Goal: Navigation & Orientation: Find specific page/section

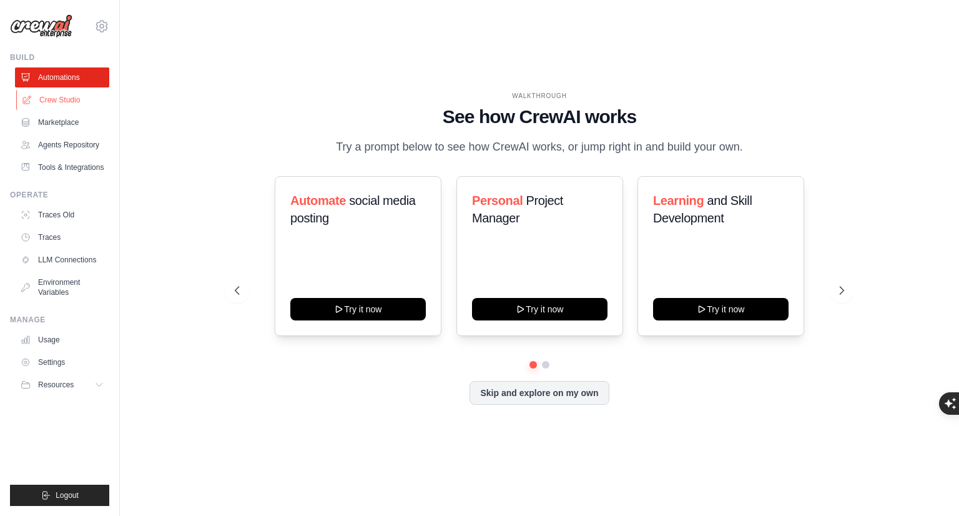
click at [55, 106] on link "Crew Studio" at bounding box center [63, 100] width 94 height 20
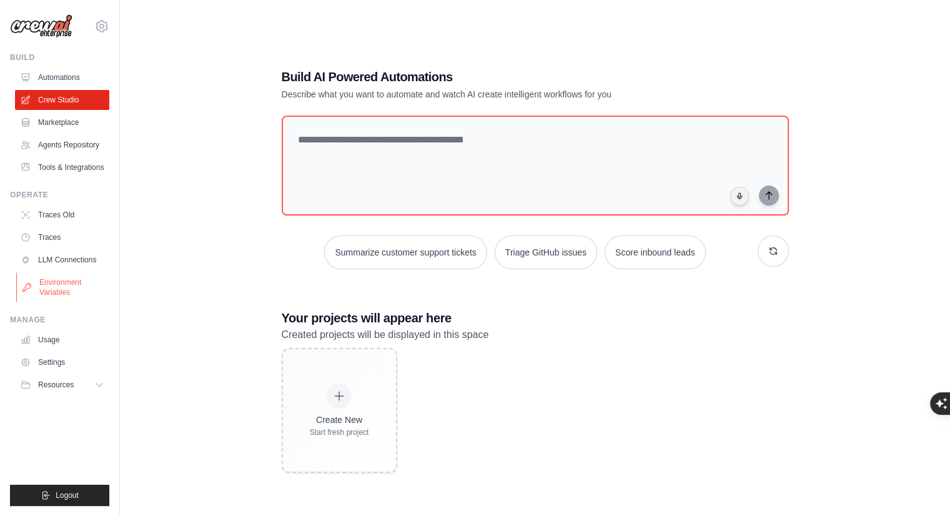
click at [64, 279] on link "Environment Variables" at bounding box center [63, 287] width 94 height 30
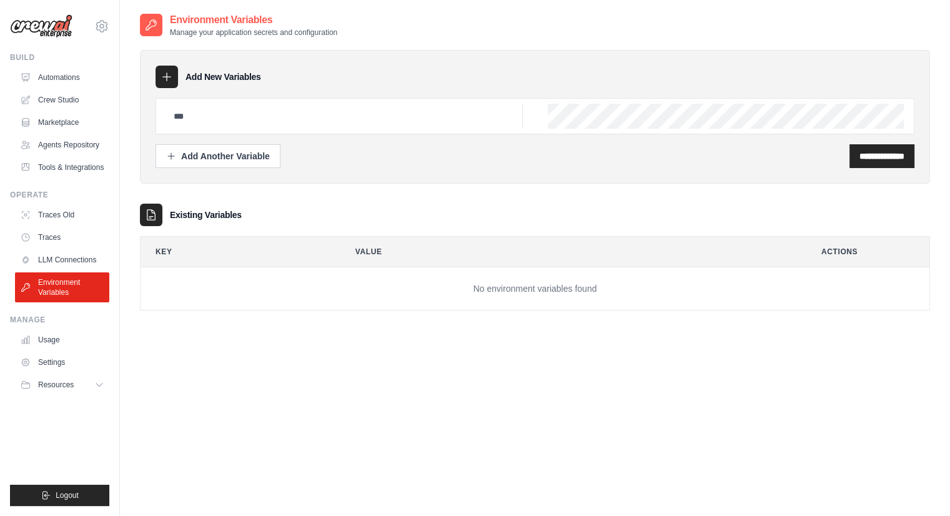
click at [61, 258] on link "LLM Connections" at bounding box center [62, 260] width 94 height 20
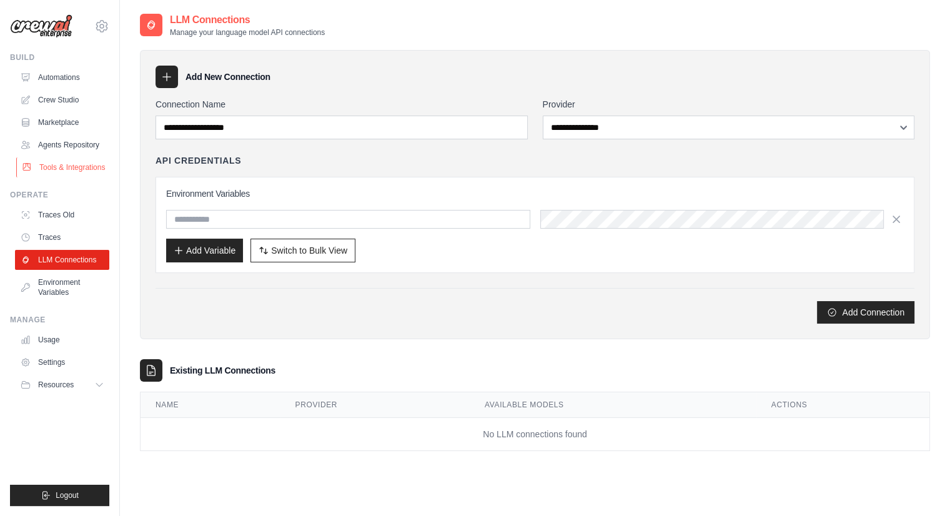
click at [70, 168] on link "Tools & Integrations" at bounding box center [63, 167] width 94 height 20
click at [74, 140] on link "Agents Repository" at bounding box center [63, 145] width 94 height 20
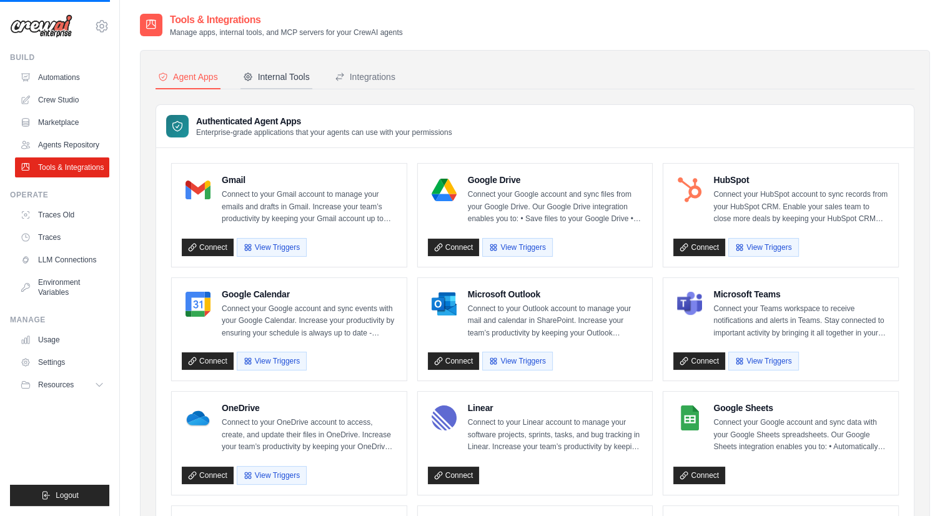
click at [282, 76] on div "Internal Tools" at bounding box center [276, 77] width 67 height 12
click at [382, 76] on div "Integrations" at bounding box center [365, 77] width 61 height 12
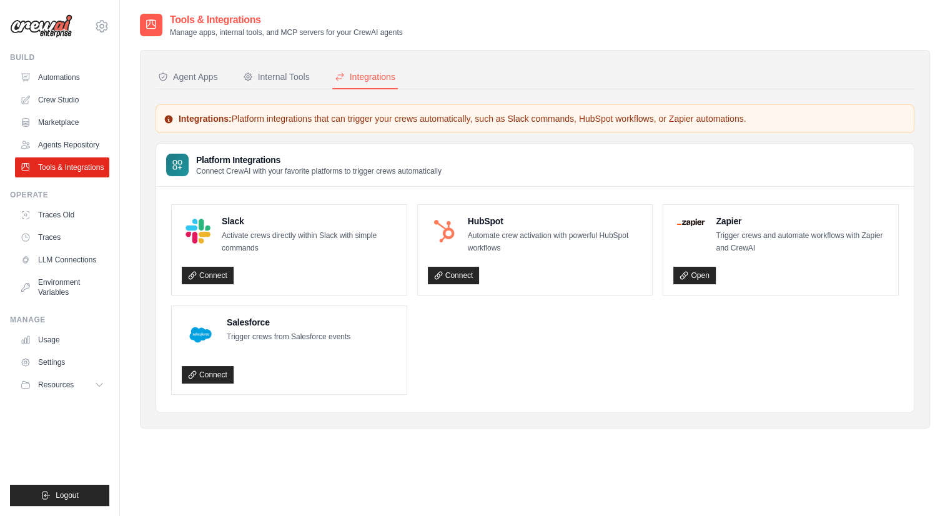
click at [800, 268] on div "Open" at bounding box center [780, 276] width 215 height 18
drag, startPoint x: 797, startPoint y: 267, endPoint x: 747, endPoint y: 308, distance: 64.3
click at [776, 295] on ul "Slack Activate crews directly within Slack with simple commands Connect HubSpot…" at bounding box center [534, 299] width 727 height 190
click at [208, 66] on button "Agent Apps" at bounding box center [187, 78] width 65 height 24
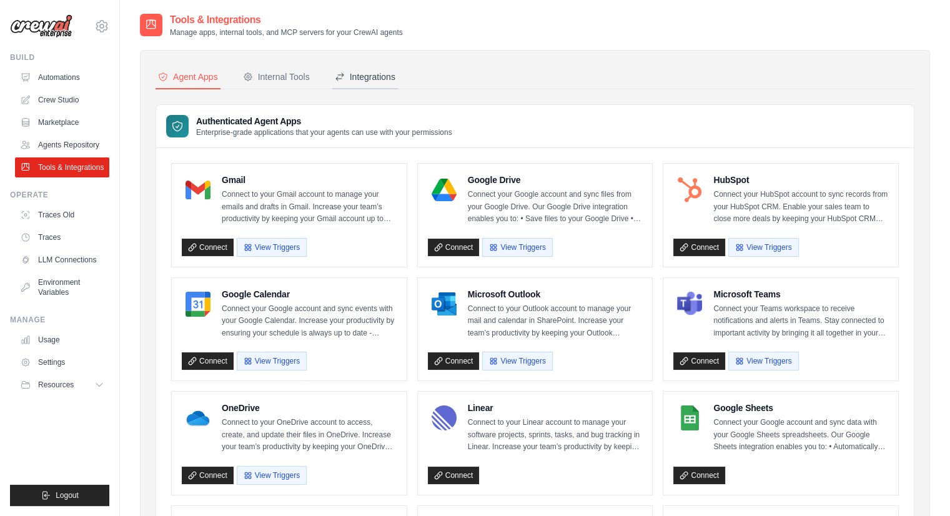
click at [382, 77] on div "Integrations" at bounding box center [365, 77] width 61 height 12
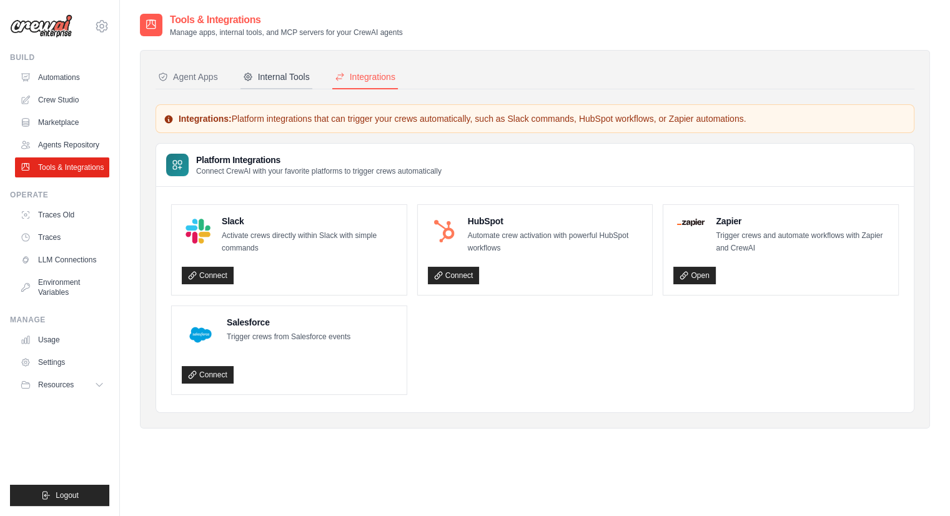
click at [270, 73] on div "Internal Tools" at bounding box center [276, 77] width 67 height 12
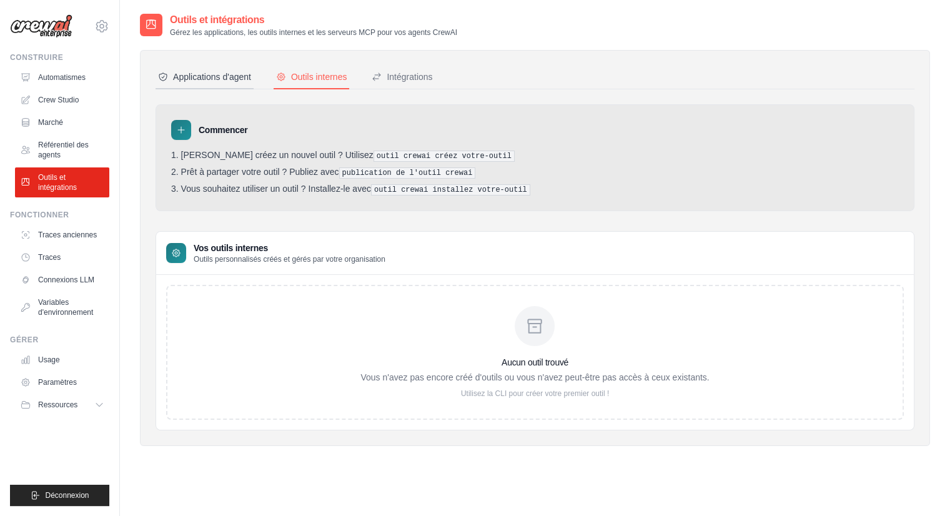
click at [197, 78] on font "Applications d'agent" at bounding box center [212, 77] width 78 height 10
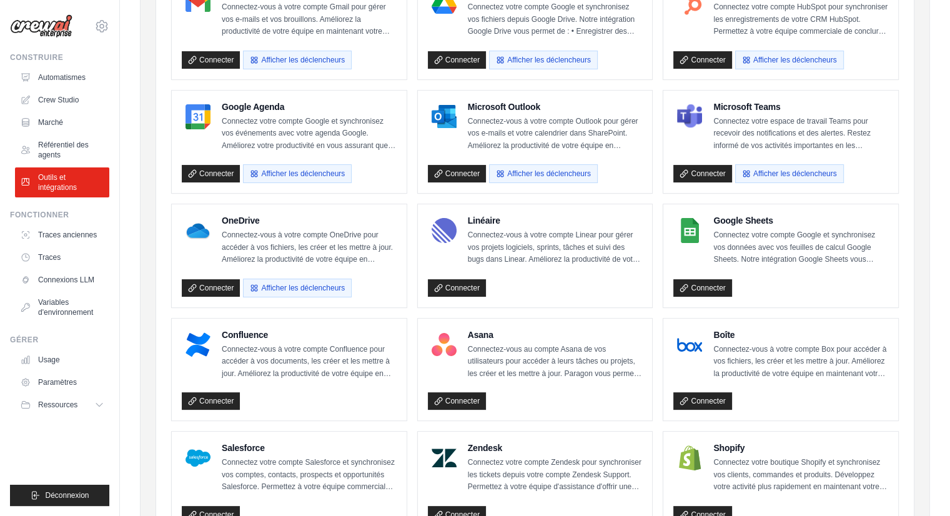
scroll to position [187, 0]
click at [64, 97] on font "Crew Studio" at bounding box center [59, 100] width 41 height 9
